Goal: Task Accomplishment & Management: Complete application form

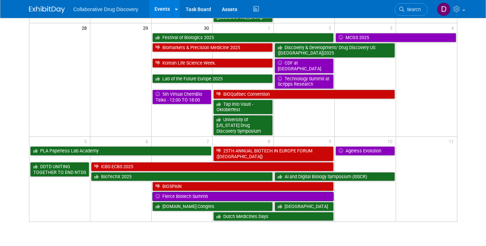
scroll to position [749, 0]
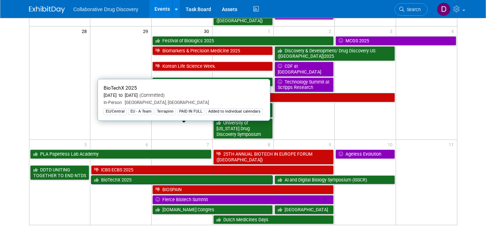
click at [133, 175] on link "BioTechX 2025" at bounding box center [181, 179] width 181 height 9
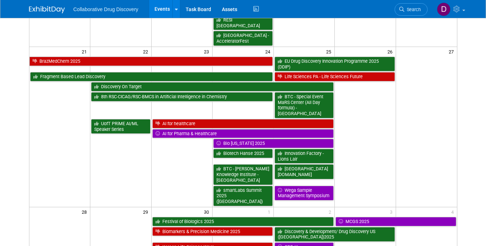
scroll to position [0, 0]
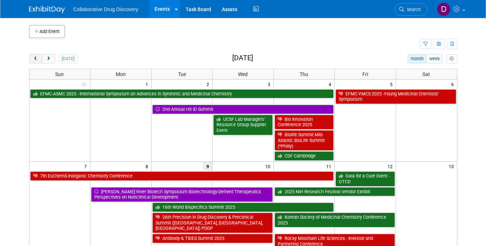
click at [40, 56] on button "prev" at bounding box center [35, 58] width 13 height 9
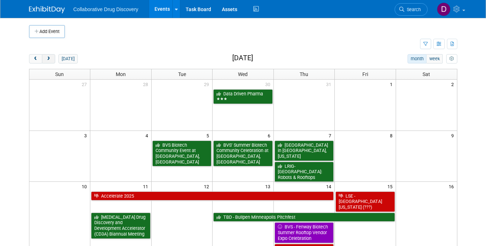
click at [49, 60] on span "next" at bounding box center [48, 59] width 5 height 5
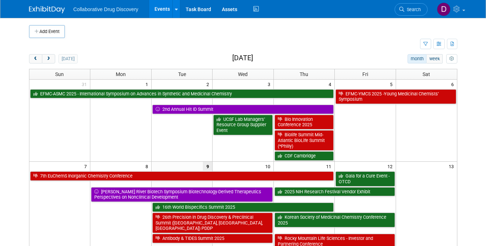
scroll to position [210, 0]
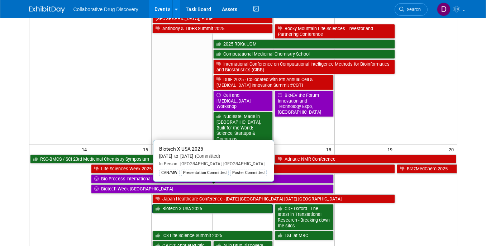
click at [203, 204] on link "Biotech X USA 2025" at bounding box center [212, 208] width 120 height 9
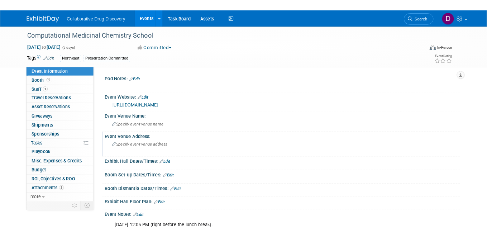
scroll to position [7, 0]
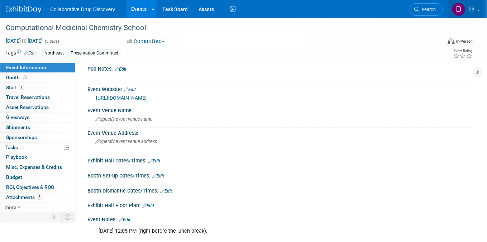
click at [468, 8] on link at bounding box center [465, 9] width 35 height 18
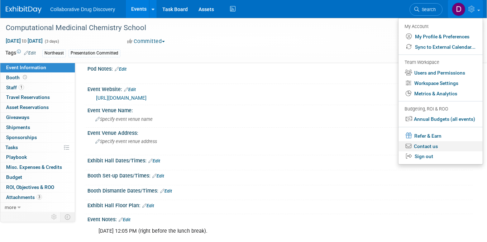
click at [426, 145] on link "Contact us" at bounding box center [441, 146] width 84 height 10
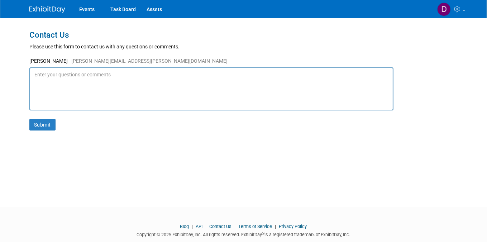
click at [181, 75] on textarea at bounding box center [211, 88] width 364 height 43
click at [52, 10] on img at bounding box center [47, 9] width 36 height 7
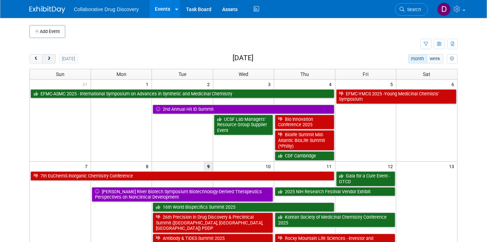
click at [54, 58] on button "next" at bounding box center [48, 58] width 13 height 9
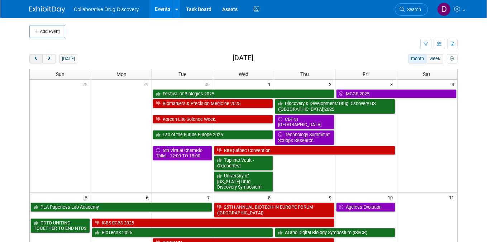
click at [39, 58] on button "prev" at bounding box center [35, 58] width 13 height 9
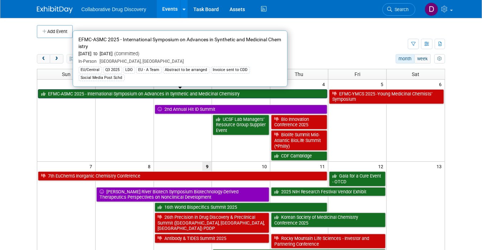
click at [67, 94] on link "EFMC-ASMC 2025 - International Symposium on Advances in Synthetic and Medicinal…" at bounding box center [183, 93] width 290 height 9
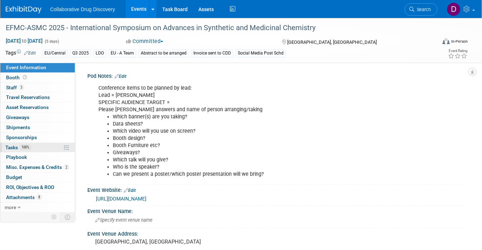
click at [20, 148] on span "100%" at bounding box center [25, 146] width 11 height 5
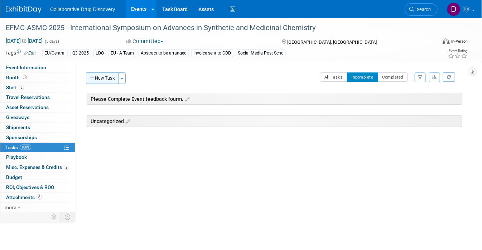
click at [103, 79] on button "New Task" at bounding box center [102, 77] width 33 height 11
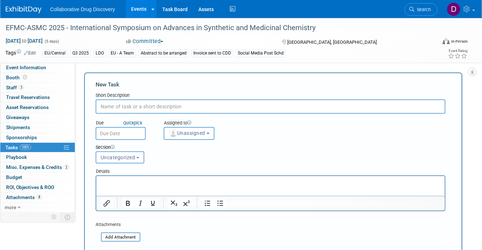
click at [426, 63] on div "Pod Notes: Edit Conference items to be planned by lead: Lead = Ben SPECIFIC AUD…" at bounding box center [271, 137] width 393 height 148
click at [27, 70] on span "Event Information" at bounding box center [26, 68] width 40 height 6
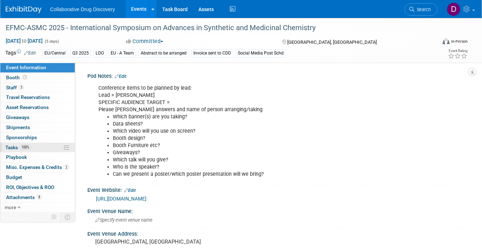
click at [20, 147] on span "100%" at bounding box center [25, 146] width 11 height 5
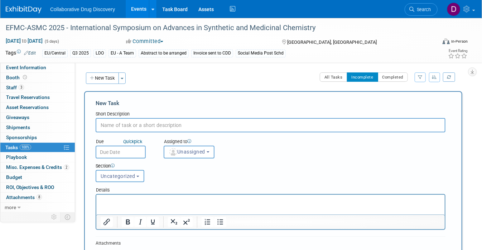
click at [167, 122] on input "text" at bounding box center [271, 125] width 350 height 14
click at [123, 78] on span "button" at bounding box center [122, 78] width 3 height 1
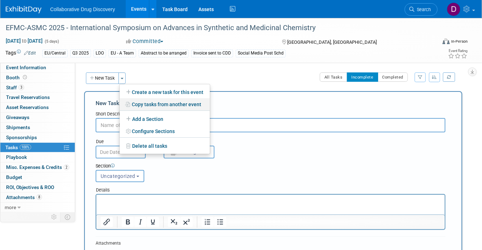
click at [155, 107] on link "Copy tasks from another event" at bounding box center [165, 104] width 90 height 12
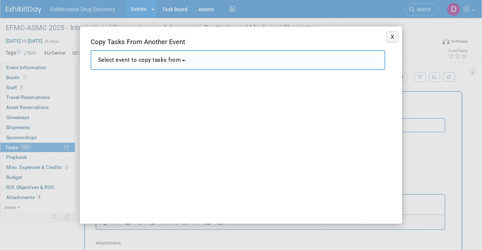
click at [166, 64] on button "Select event to copy tasks from" at bounding box center [238, 60] width 295 height 20
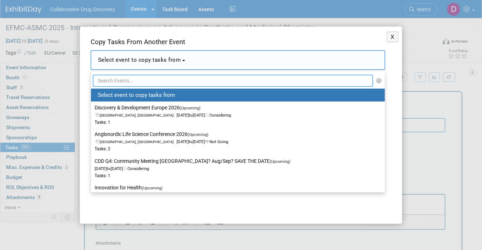
click at [158, 81] on input "text" at bounding box center [233, 81] width 281 height 12
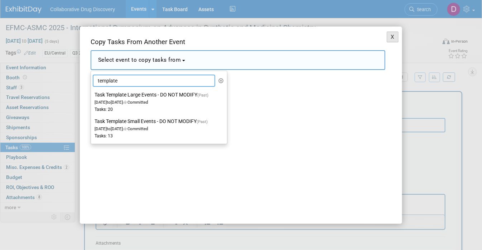
type input "template"
click at [388, 36] on button "X" at bounding box center [393, 37] width 12 height 11
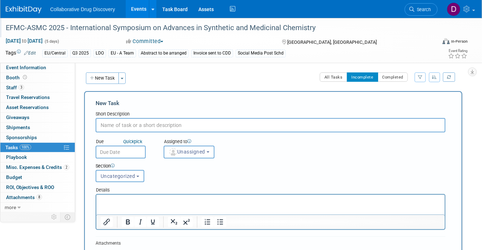
drag, startPoint x: 368, startPoint y: 35, endPoint x: 344, endPoint y: 35, distance: 24.7
click at [368, 35] on div "EFMC-ASMC 2025 - International Symposium on Advances in Synthetic and Medicinal…" at bounding box center [217, 27] width 434 height 19
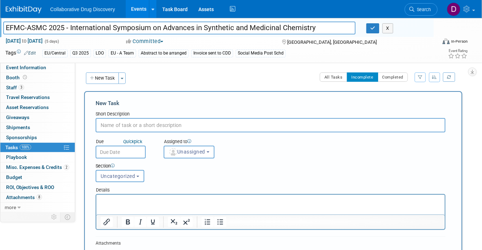
click at [36, 10] on img at bounding box center [24, 9] width 36 height 7
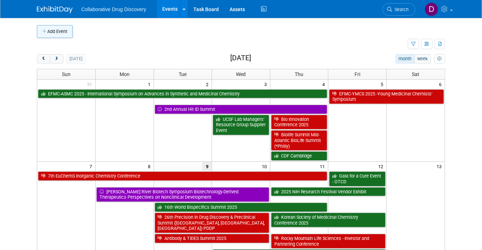
click at [47, 31] on button "Add Event" at bounding box center [55, 31] width 36 height 13
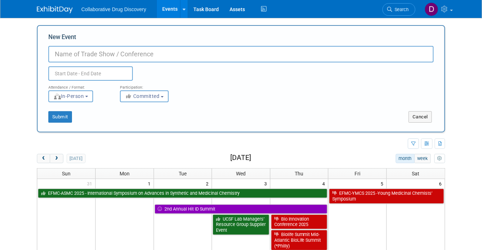
click at [106, 54] on input "New Event" at bounding box center [241, 54] width 386 height 16
type input "Test event"
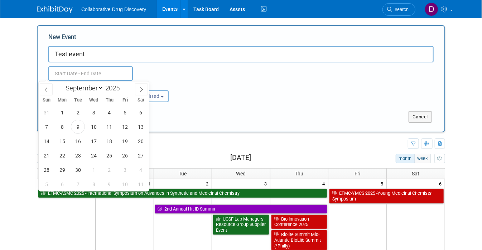
click at [81, 77] on input "text" at bounding box center [90, 73] width 85 height 14
click at [79, 127] on span "9" at bounding box center [78, 127] width 14 height 14
type input "[DATE] to [DATE]"
click at [211, 96] on div "Attendance / Format: <img src="https://www.exhibitday.com/Images/Format-InPerso…" at bounding box center [241, 92] width 396 height 22
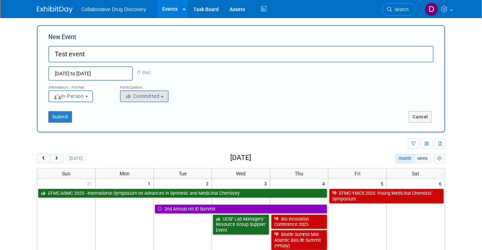
drag, startPoint x: 160, startPoint y: 100, endPoint x: 155, endPoint y: 100, distance: 5.4
click at [160, 100] on div "<i class="fas fa-thumbs-up" style="color: #a5a5a5; padding-right: 2px; min-widt…" at bounding box center [150, 96] width 61 height 12
click at [153, 99] on button "Committed" at bounding box center [144, 96] width 49 height 12
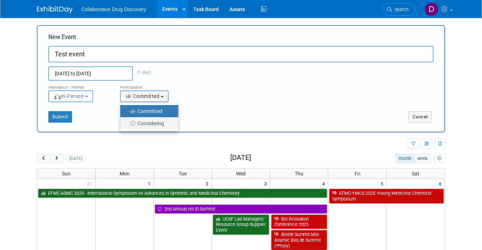
click at [138, 119] on label "Considering" at bounding box center [147, 123] width 47 height 9
click at [127, 121] on input "Considering" at bounding box center [124, 123] width 5 height 5
select select "2"
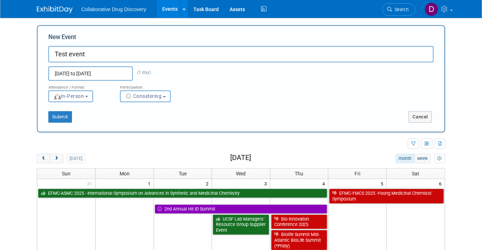
click at [123, 117] on div "Submit" at bounding box center [123, 116] width 170 height 11
click at [48, 118] on button "Submit" at bounding box center [60, 116] width 24 height 11
type input "Test event"
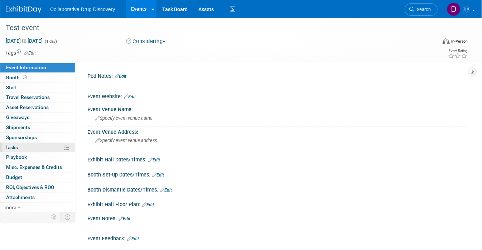
click at [25, 146] on link "0% Tasks 0%" at bounding box center [37, 148] width 75 height 10
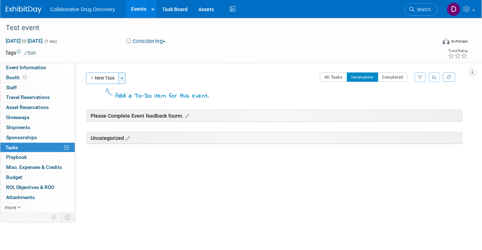
click at [122, 78] on span "button" at bounding box center [122, 78] width 3 height 1
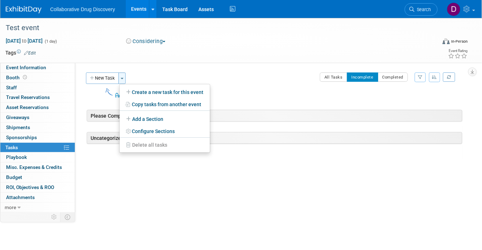
click at [122, 78] on span "button" at bounding box center [122, 78] width 3 height 1
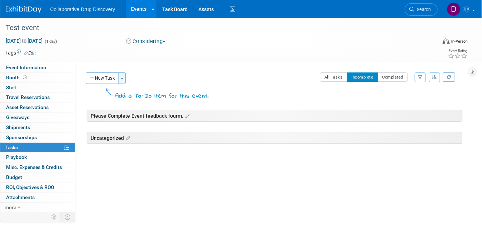
click at [123, 77] on button "Toggle Dropdown" at bounding box center [122, 77] width 7 height 11
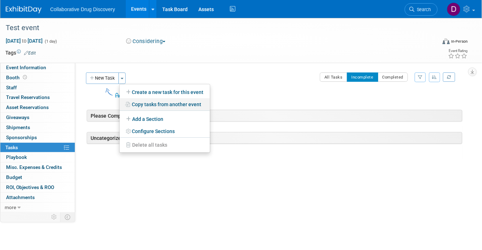
click at [145, 102] on link "Copy tasks from another event" at bounding box center [165, 104] width 90 height 12
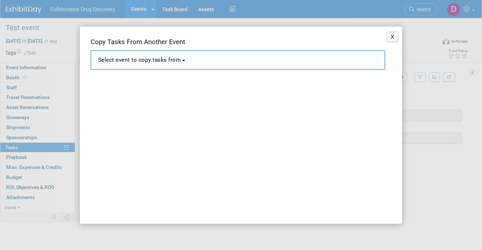
click at [132, 59] on span "Select event to copy tasks from" at bounding box center [139, 60] width 83 height 6
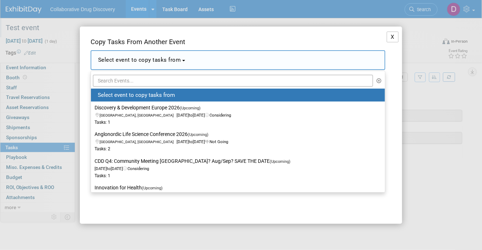
click at [392, 37] on button "X" at bounding box center [393, 37] width 12 height 11
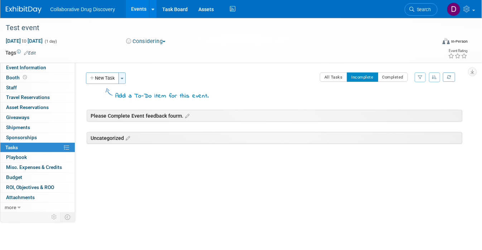
click at [123, 78] on span "button" at bounding box center [122, 78] width 3 height 1
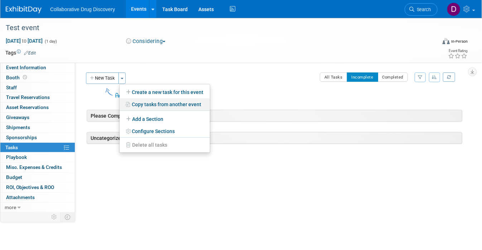
click at [158, 105] on link "Copy tasks from another event" at bounding box center [165, 104] width 90 height 12
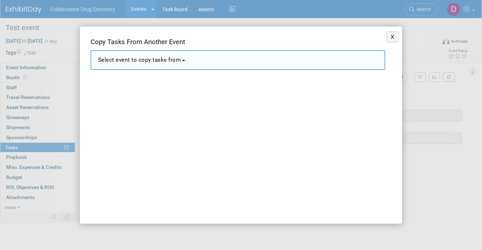
click at [171, 61] on span "Select event to copy tasks from" at bounding box center [139, 60] width 83 height 6
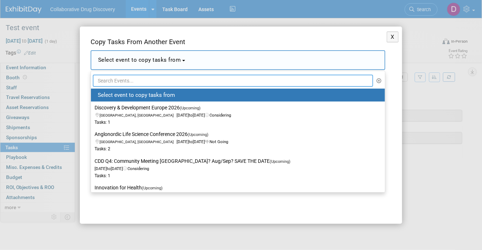
click at [130, 82] on input "text" at bounding box center [233, 81] width 281 height 12
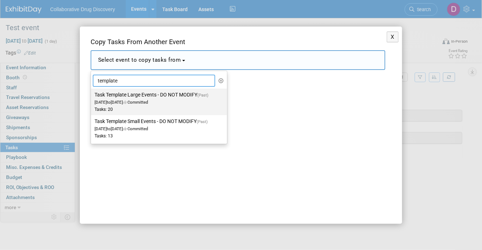
type input "template"
click at [134, 99] on span "Jan 1, 2023 to Jan 1, 2023 Committed" at bounding box center [154, 98] width 118 height 12
click at [92, 97] on input "Task Template Large Events - DO NOT MODIFY (Past) Jan 1, 2023 to Jan 1, 2023 Co…" at bounding box center [89, 94] width 5 height 5
select select "11084890"
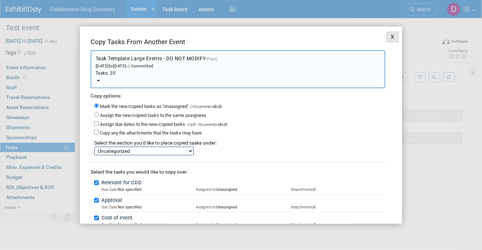
click at [387, 37] on button "X" at bounding box center [393, 37] width 12 height 11
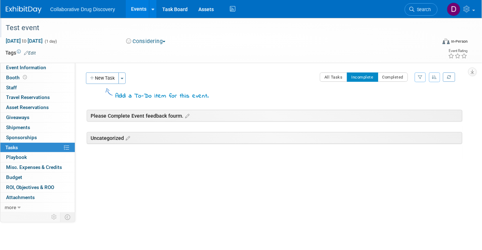
click at [42, 25] on div "Test event" at bounding box center [215, 28] width 425 height 13
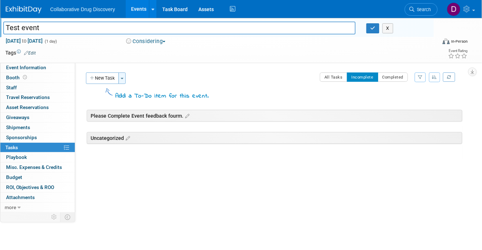
click at [121, 79] on button "Toggle Dropdown" at bounding box center [122, 77] width 7 height 11
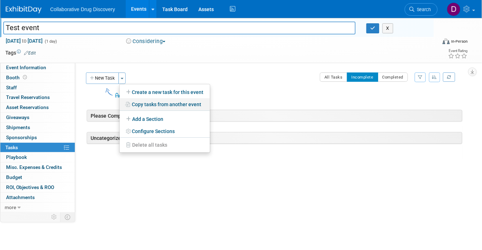
click at [171, 105] on link "Copy tasks from another event" at bounding box center [165, 104] width 90 height 12
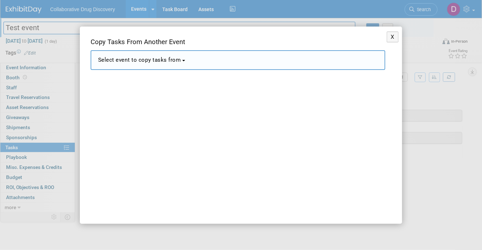
click at [182, 64] on button "Select event to copy tasks from" at bounding box center [238, 60] width 295 height 20
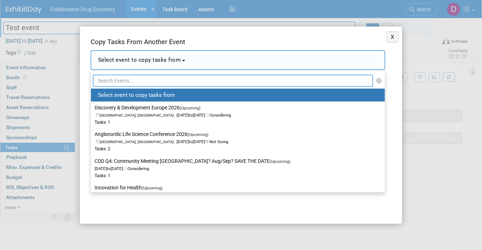
click at [143, 82] on input "text" at bounding box center [233, 81] width 281 height 12
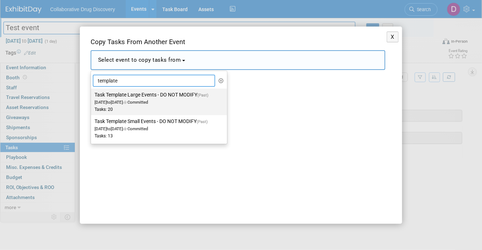
type input "template"
click at [123, 102] on span "Jan 1, 2023 to Jan 1, 2023 Committed" at bounding box center [154, 98] width 118 height 12
click at [92, 97] on input "Task Template Large Events - DO NOT MODIFY (Past) Jan 1, 2023 to Jan 1, 2023 Co…" at bounding box center [89, 94] width 5 height 5
select select "11084890"
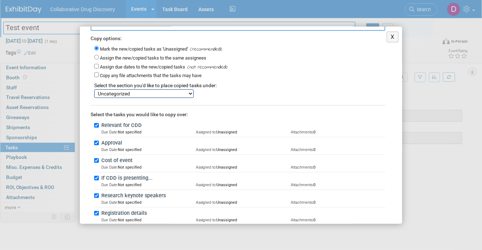
scroll to position [65, 0]
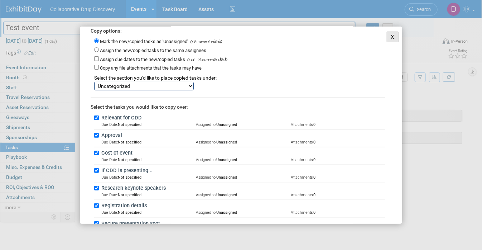
click at [390, 36] on button "X" at bounding box center [393, 37] width 12 height 11
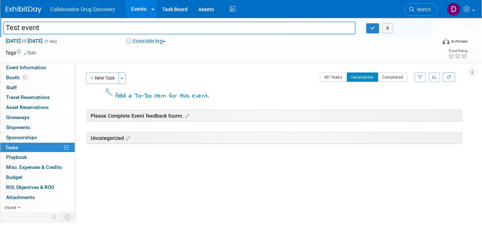
click at [127, 77] on div "New Task Toggle Dropdown Create a new task for this event Copy tasks from anoth…" at bounding box center [108, 77] width 44 height 11
click at [125, 78] on button "Toggle Dropdown" at bounding box center [122, 77] width 7 height 11
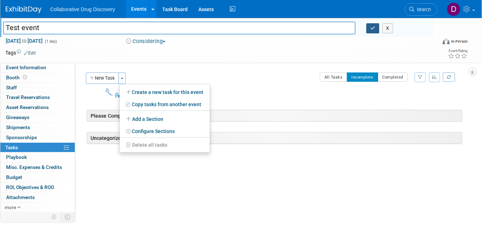
click at [374, 27] on icon "button" at bounding box center [373, 28] width 5 height 5
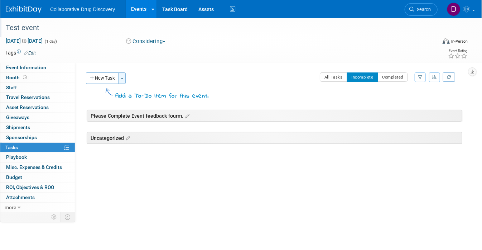
click at [121, 82] on button "Toggle Dropdown" at bounding box center [122, 77] width 7 height 11
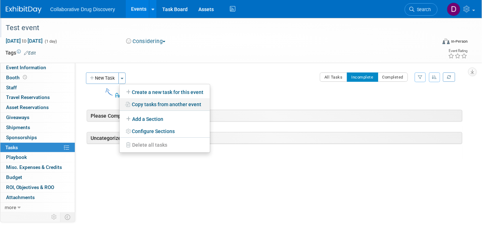
click at [149, 103] on link "Copy tasks from another event" at bounding box center [165, 104] width 90 height 12
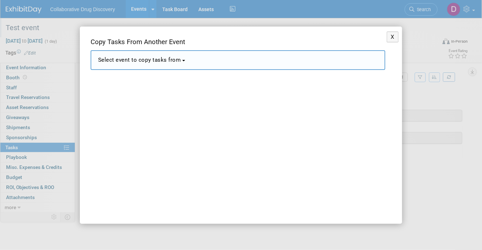
click at [158, 59] on span "Select event to copy tasks from" at bounding box center [139, 60] width 83 height 6
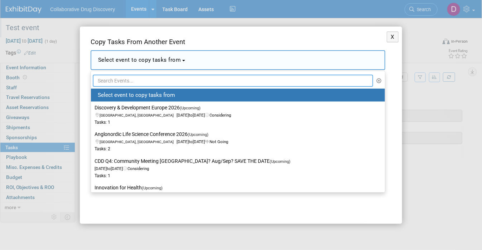
click at [151, 79] on input "text" at bounding box center [233, 81] width 281 height 12
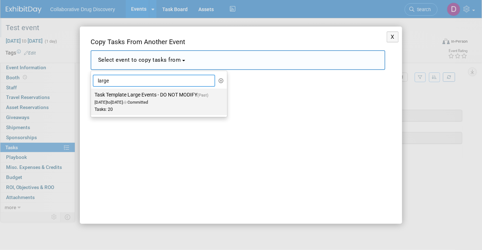
type input "large"
click at [146, 100] on span "Jan 1, 2023 to Jan 1, 2023 Committed" at bounding box center [154, 98] width 118 height 12
click at [92, 97] on input "Task Template Large Events - DO NOT MODIFY (Past) Jan 1, 2023 to Jan 1, 2023 Co…" at bounding box center [89, 94] width 5 height 5
select select "11084890"
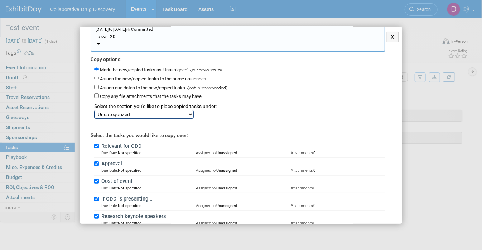
scroll to position [0, 0]
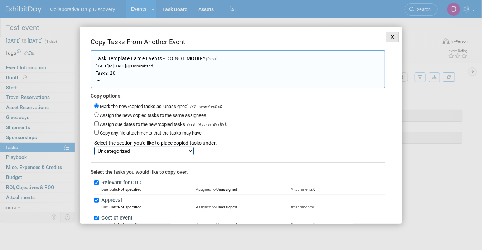
click at [387, 35] on button "X" at bounding box center [393, 37] width 12 height 11
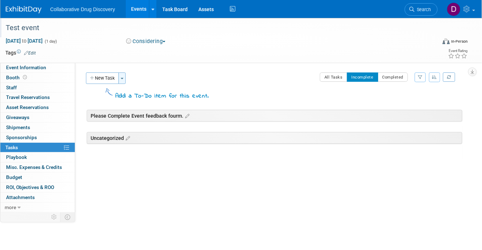
click at [122, 80] on button "Toggle Dropdown" at bounding box center [122, 77] width 7 height 11
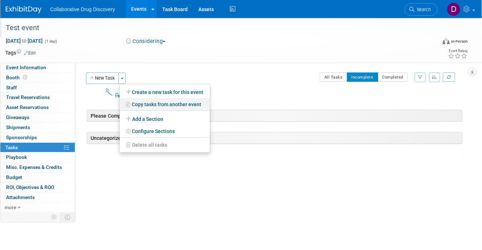
click at [190, 104] on link "Copy tasks from another event" at bounding box center [165, 104] width 90 height 12
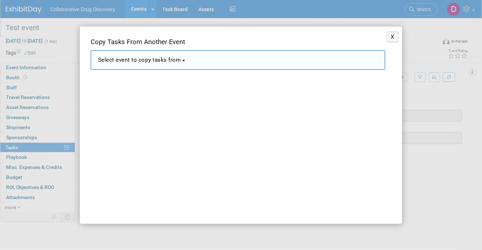
click at [183, 66] on button "Select event to copy tasks from" at bounding box center [238, 60] width 295 height 20
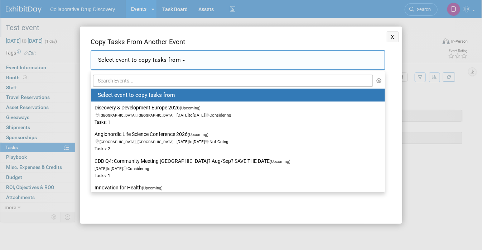
click at [185, 61] on button "Select event to copy tasks from" at bounding box center [238, 60] width 295 height 20
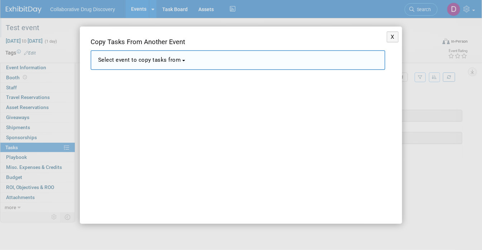
click at [185, 61] on button "Select event to copy tasks from" at bounding box center [238, 60] width 295 height 20
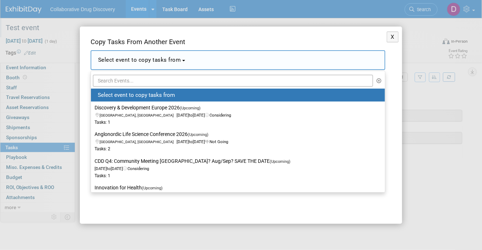
scroll to position [204, 0]
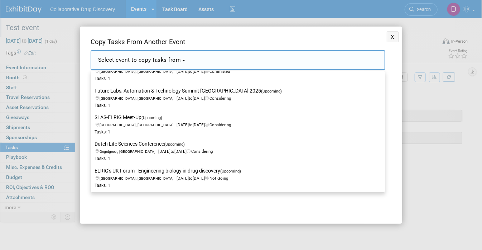
click at [31, 11] on div "X Copy Tasks From Another Event <span style='font-size: 1.1em;'>Select event to…" at bounding box center [241, 125] width 482 height 250
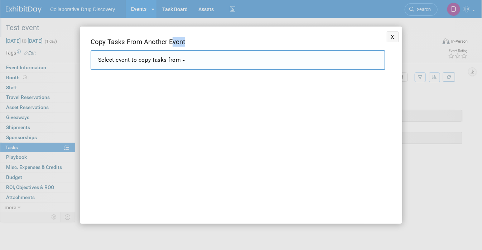
click at [31, 10] on div "X Copy Tasks From Another Event <span style='font-size: 1.1em;'>Select event to…" at bounding box center [241, 125] width 482 height 250
drag, startPoint x: 31, startPoint y: 10, endPoint x: 440, endPoint y: 131, distance: 426.4
click at [33, 12] on div "X Copy Tasks From Another Event <span style='font-size: 1.1em;'>Select event to…" at bounding box center [241, 125] width 482 height 250
click at [387, 39] on button "X" at bounding box center [393, 37] width 12 height 11
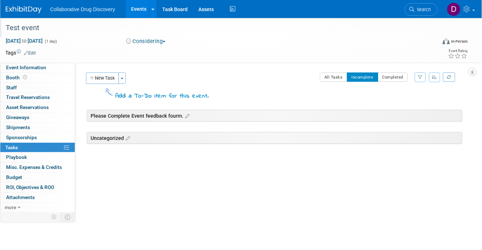
click at [23, 13] on img at bounding box center [24, 9] width 36 height 7
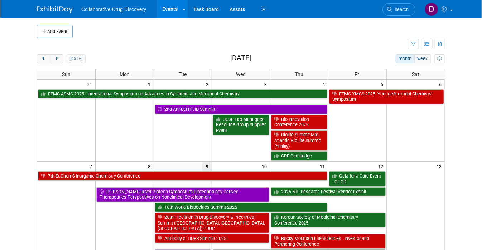
click at [404, 18] on div "Collaborative Drug Discovery Events Add Event Bulk Upload Events Shareable Even…" at bounding box center [241, 9] width 482 height 18
click at [404, 12] on link "Search" at bounding box center [399, 9] width 33 height 13
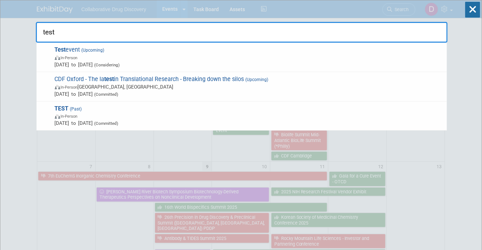
type input "test e"
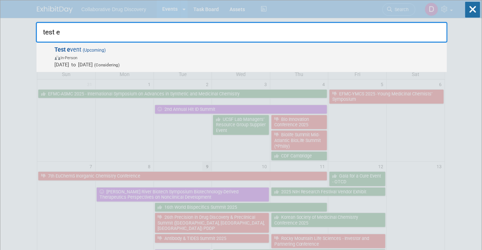
drag, startPoint x: 109, startPoint y: 52, endPoint x: 115, endPoint y: 54, distance: 6.4
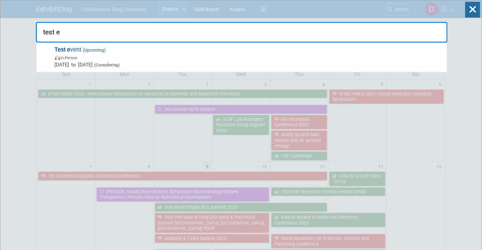
click at [109, 52] on span "Test e vent (Upcoming) In-Person [DATE] to [DATE] (Considering)" at bounding box center [248, 57] width 391 height 22
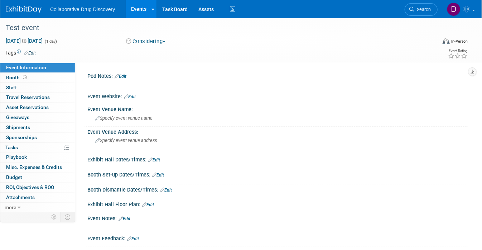
click at [141, 42] on button "Considering" at bounding box center [146, 42] width 45 height 8
click at [145, 73] on link "Not Going" at bounding box center [152, 73] width 57 height 10
click at [230, 52] on td at bounding box center [212, 52] width 353 height 7
